Goal: Find specific page/section: Find specific page/section

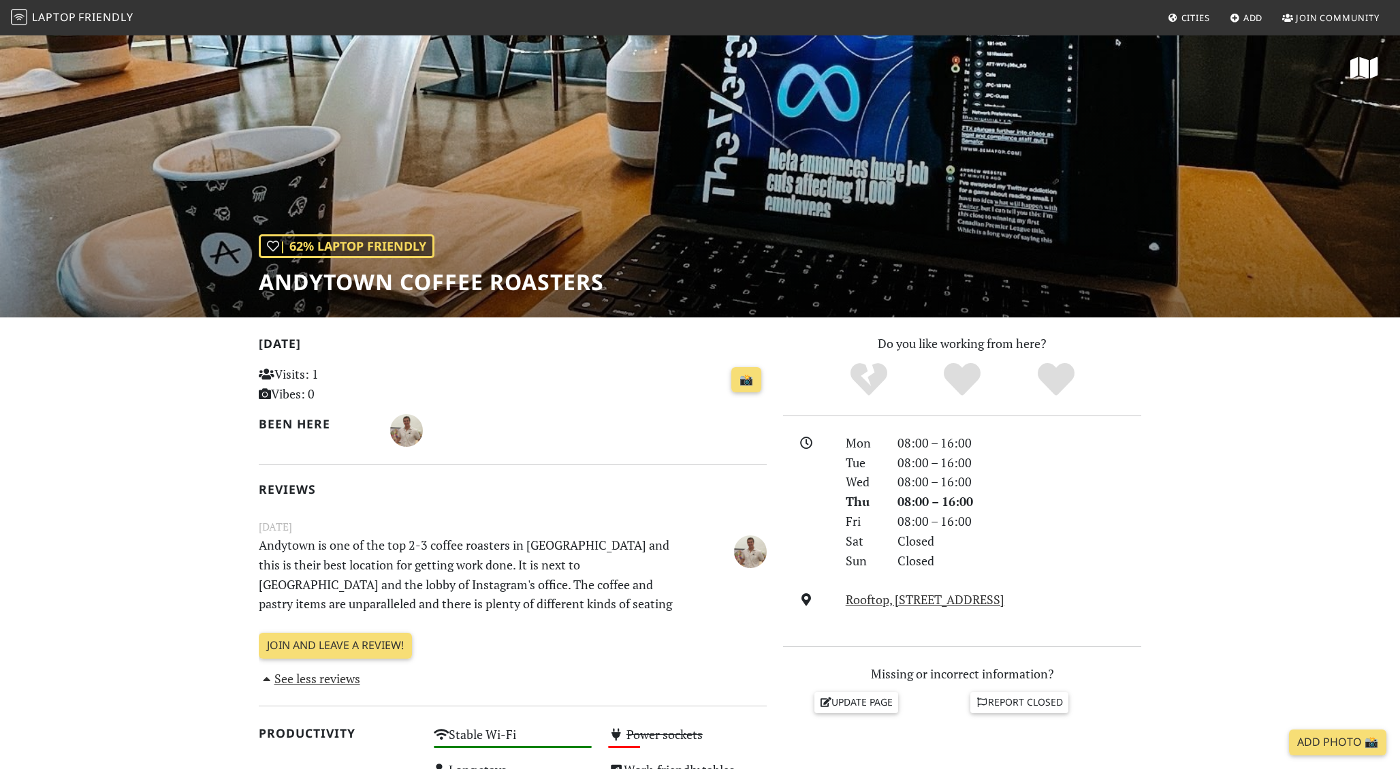
click at [102, 14] on span "Friendly" at bounding box center [105, 17] width 54 height 15
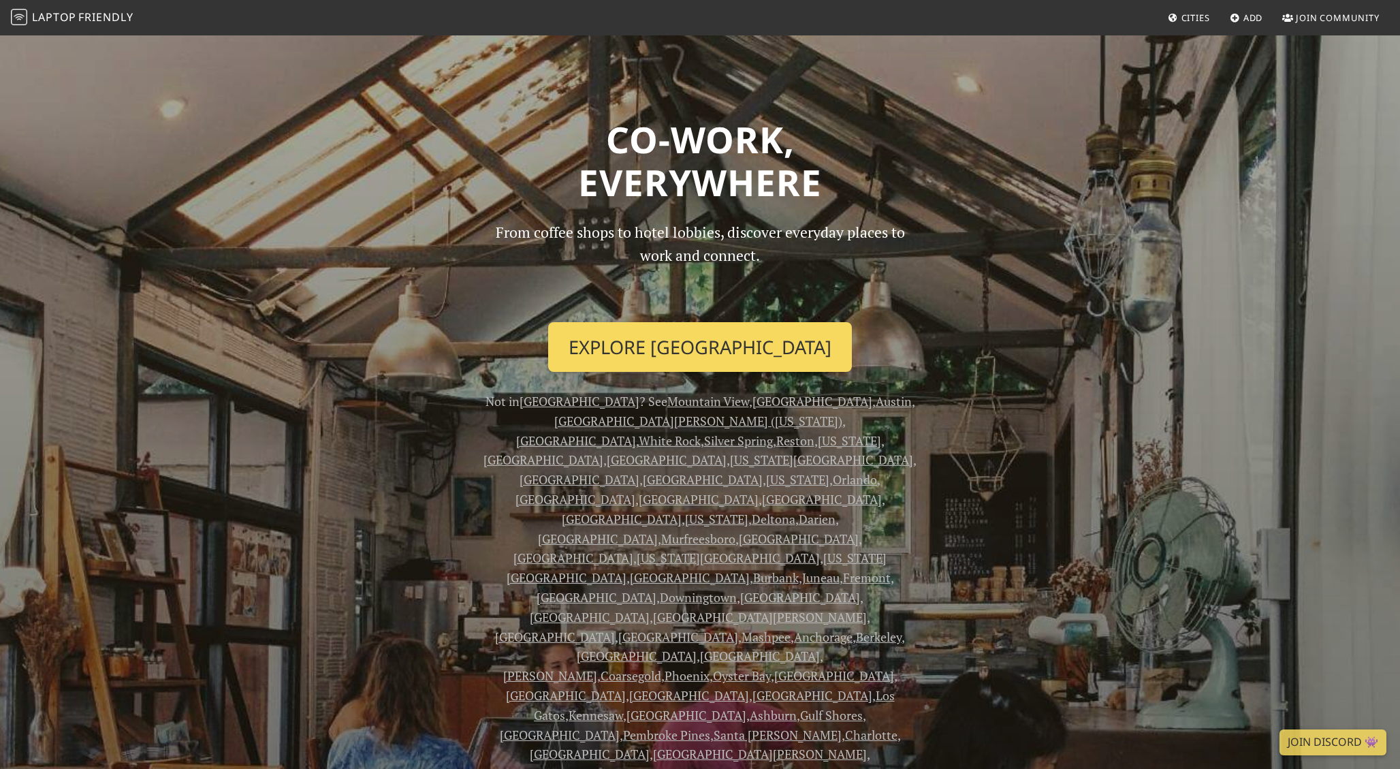
click at [641, 346] on link "Explore San Francisco" at bounding box center [700, 347] width 304 height 50
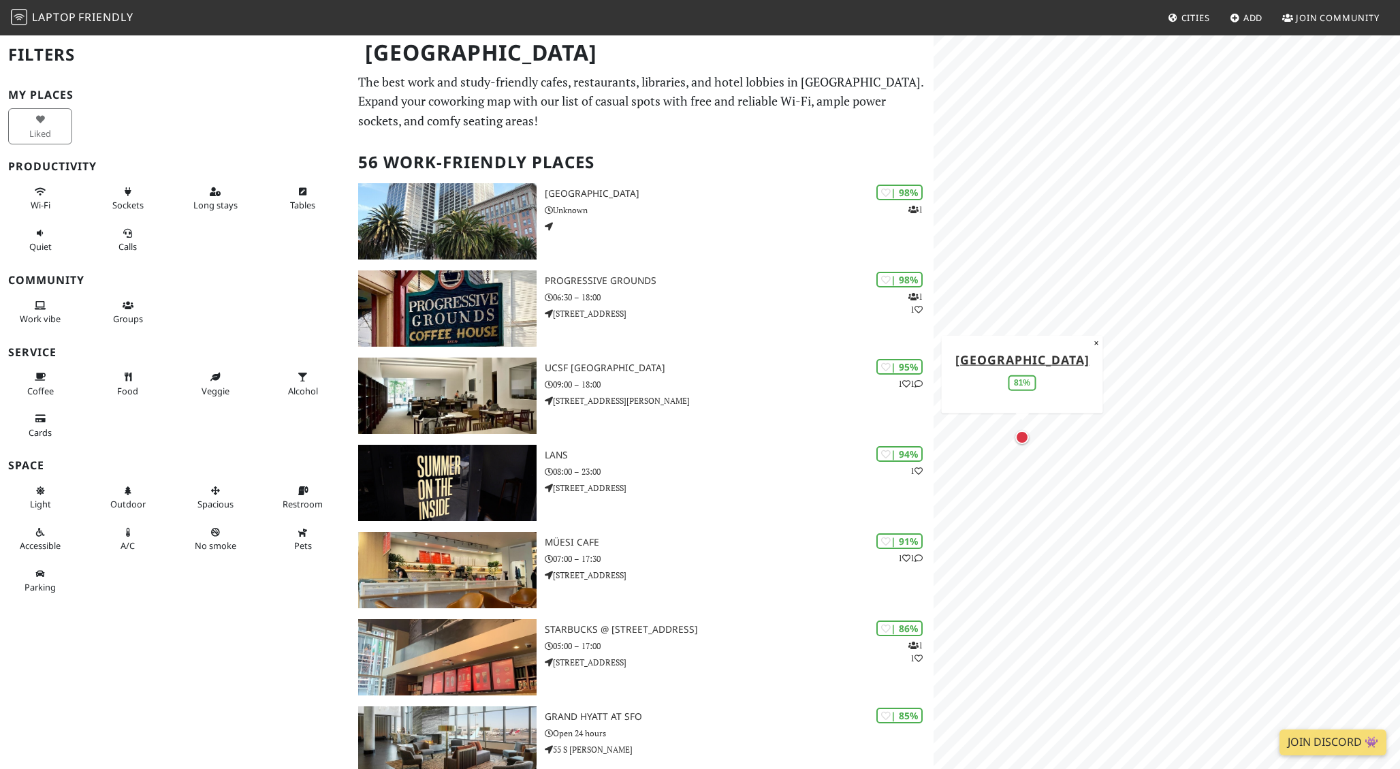
click at [1022, 439] on div "Map marker" at bounding box center [1022, 437] width 14 height 14
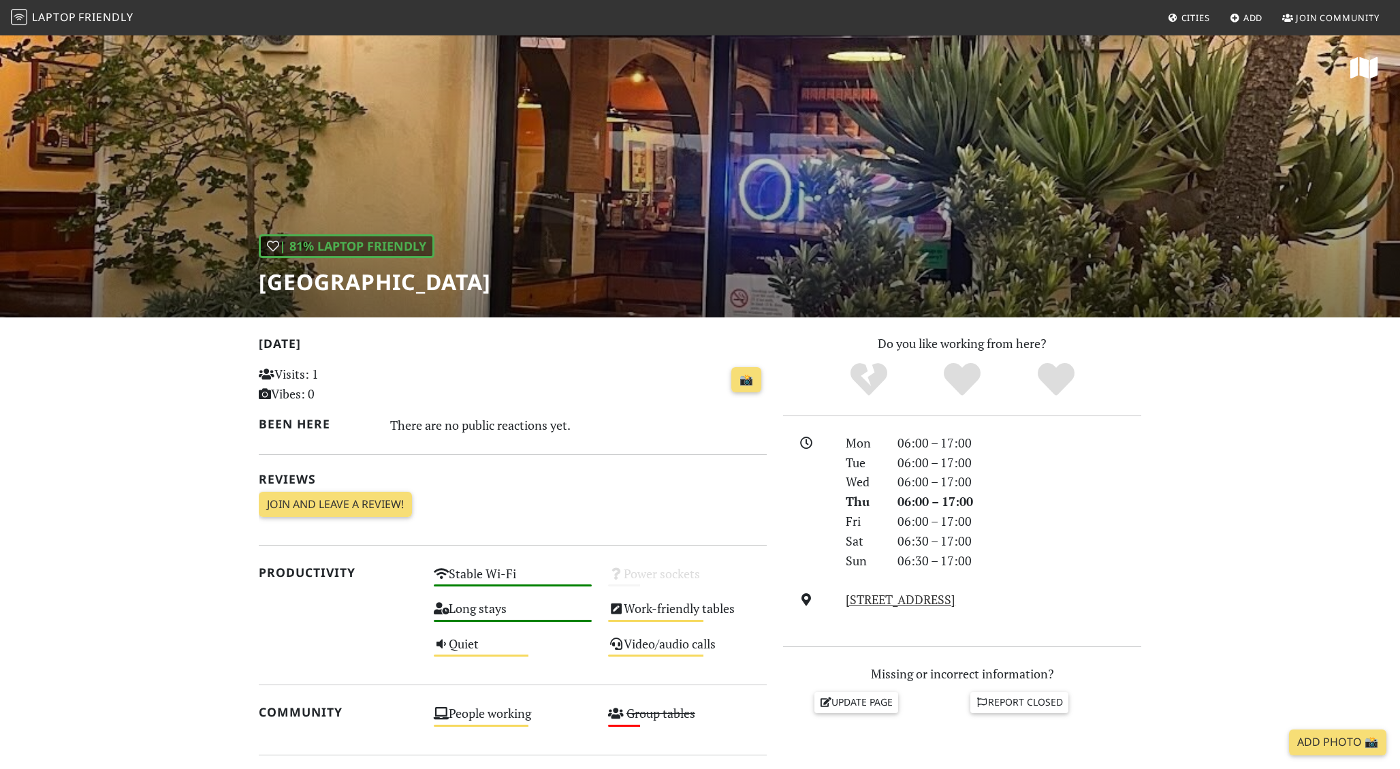
drag, startPoint x: 257, startPoint y: 287, endPoint x: 469, endPoint y: 282, distance: 212.5
click at [469, 282] on div "| 81% Laptop Friendly Java Beach Cafe" at bounding box center [700, 175] width 1400 height 283
drag, startPoint x: 454, startPoint y: 282, endPoint x: 260, endPoint y: 272, distance: 194.3
click at [260, 272] on h1 "[GEOGRAPHIC_DATA]" at bounding box center [375, 282] width 232 height 26
copy h1 "[GEOGRAPHIC_DATA]"
